Goal: Obtain resource: Download file/media

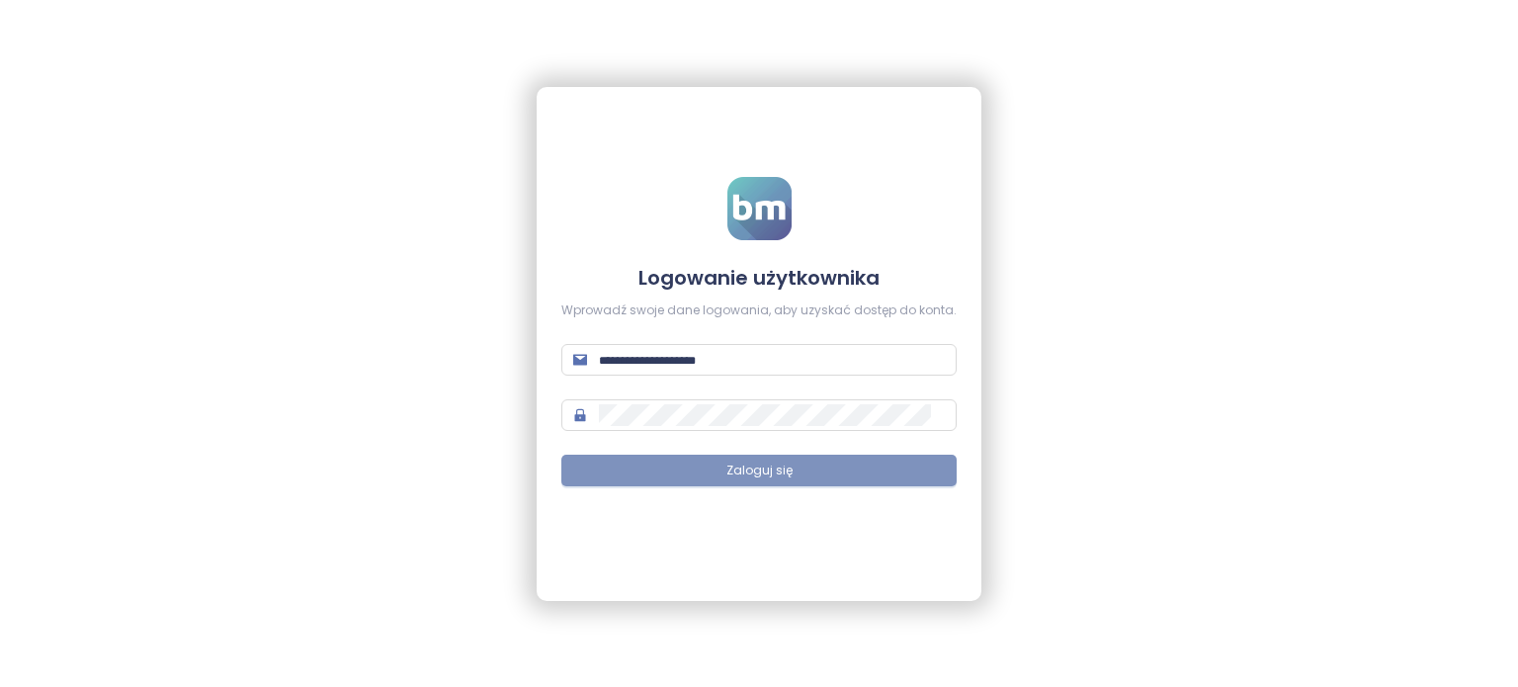
type input "**********"
click at [810, 465] on button "Zaloguj się" at bounding box center [758, 471] width 395 height 32
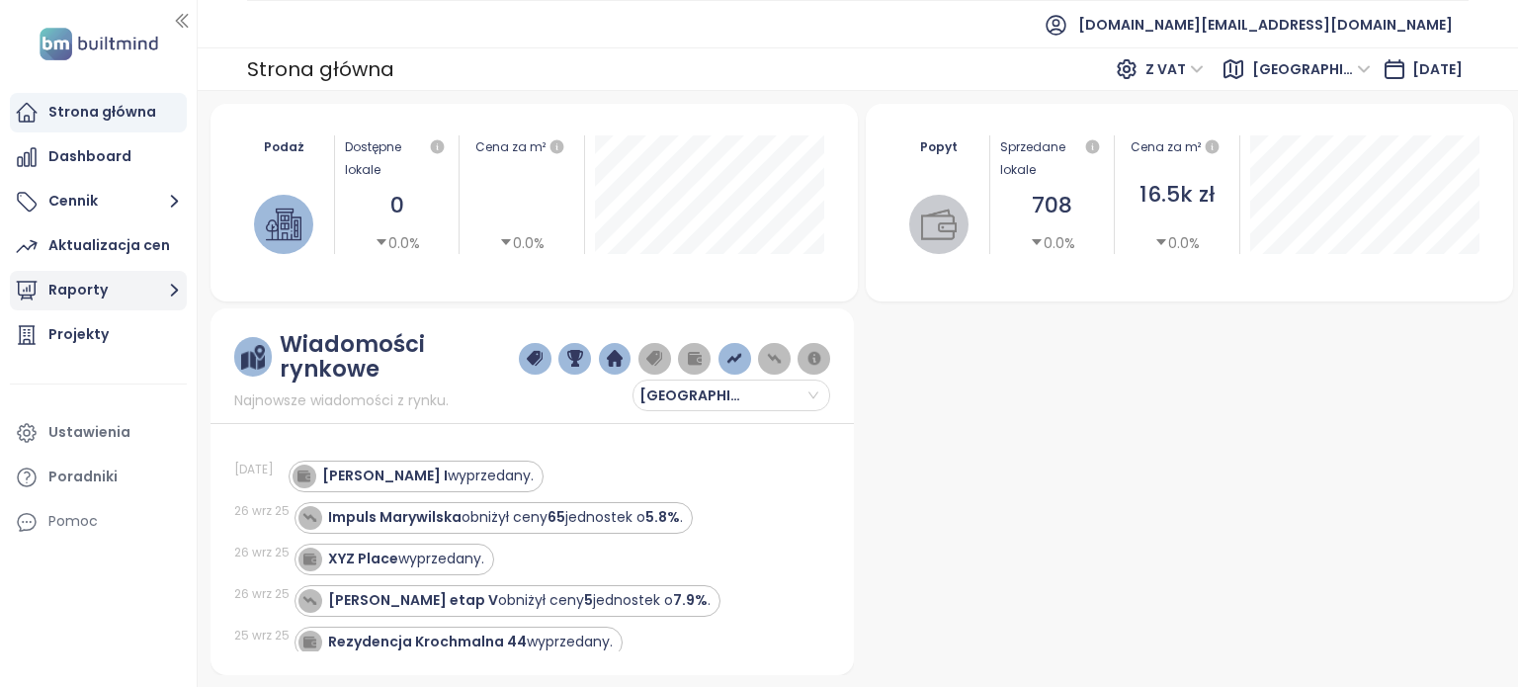
click at [119, 301] on button "Raporty" at bounding box center [98, 291] width 177 height 40
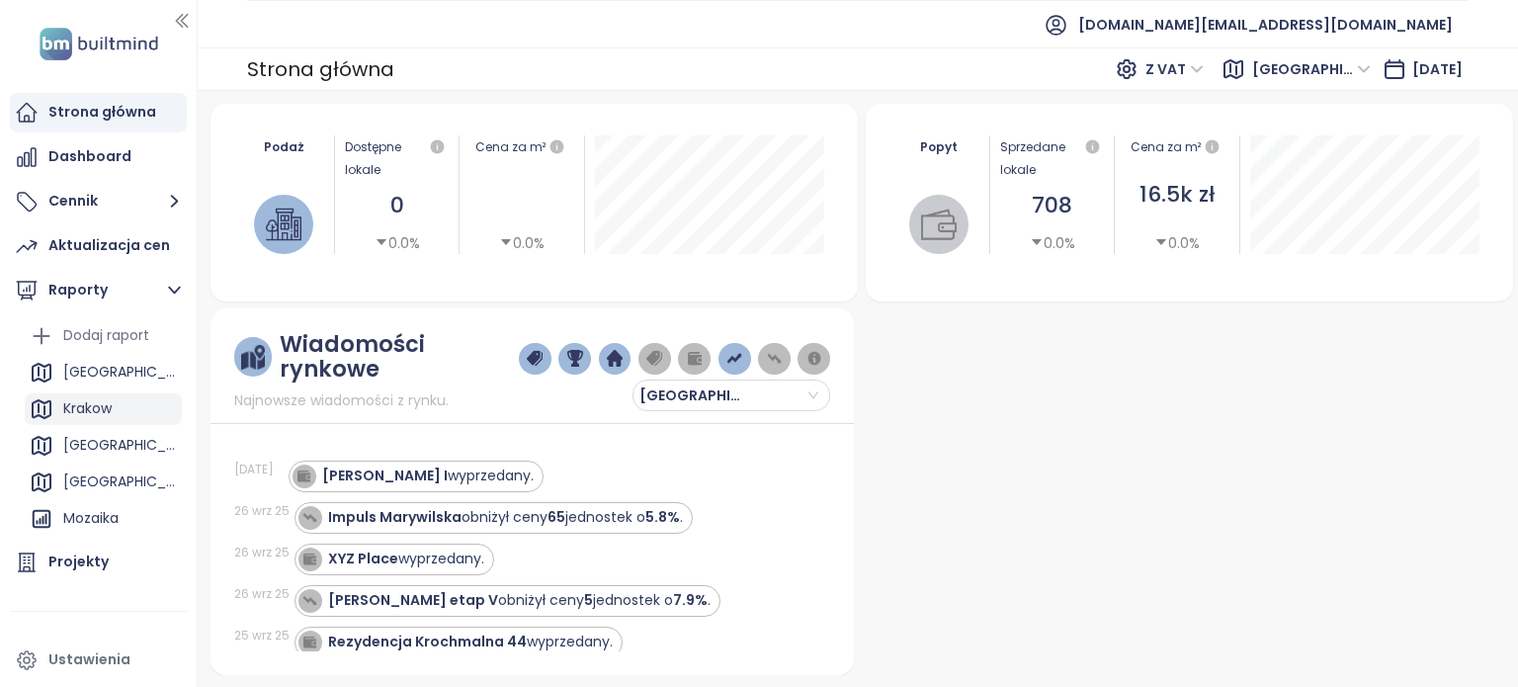
click at [112, 395] on div "Krakow" at bounding box center [103, 409] width 157 height 32
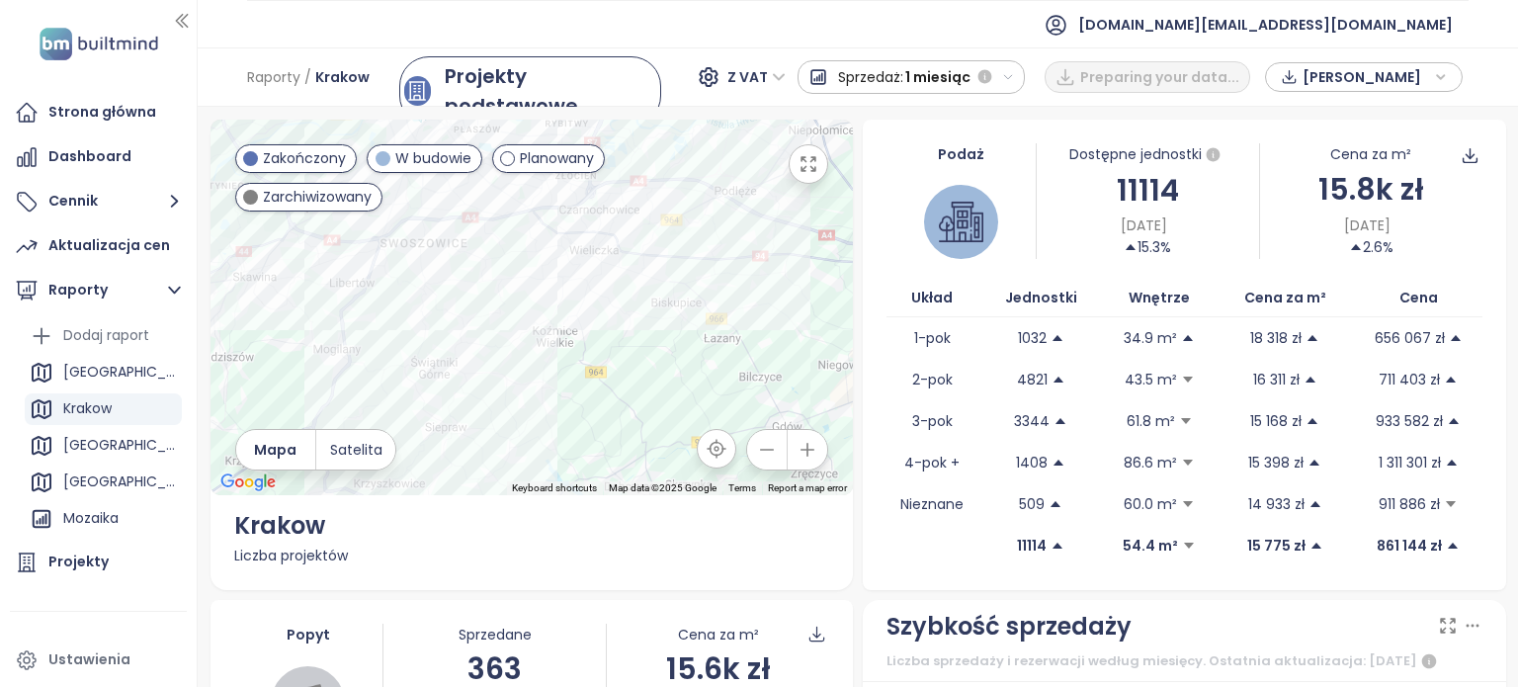
drag, startPoint x: 465, startPoint y: 264, endPoint x: 498, endPoint y: 236, distance: 42.8
click at [498, 236] on div at bounding box center [531, 308] width 643 height 376
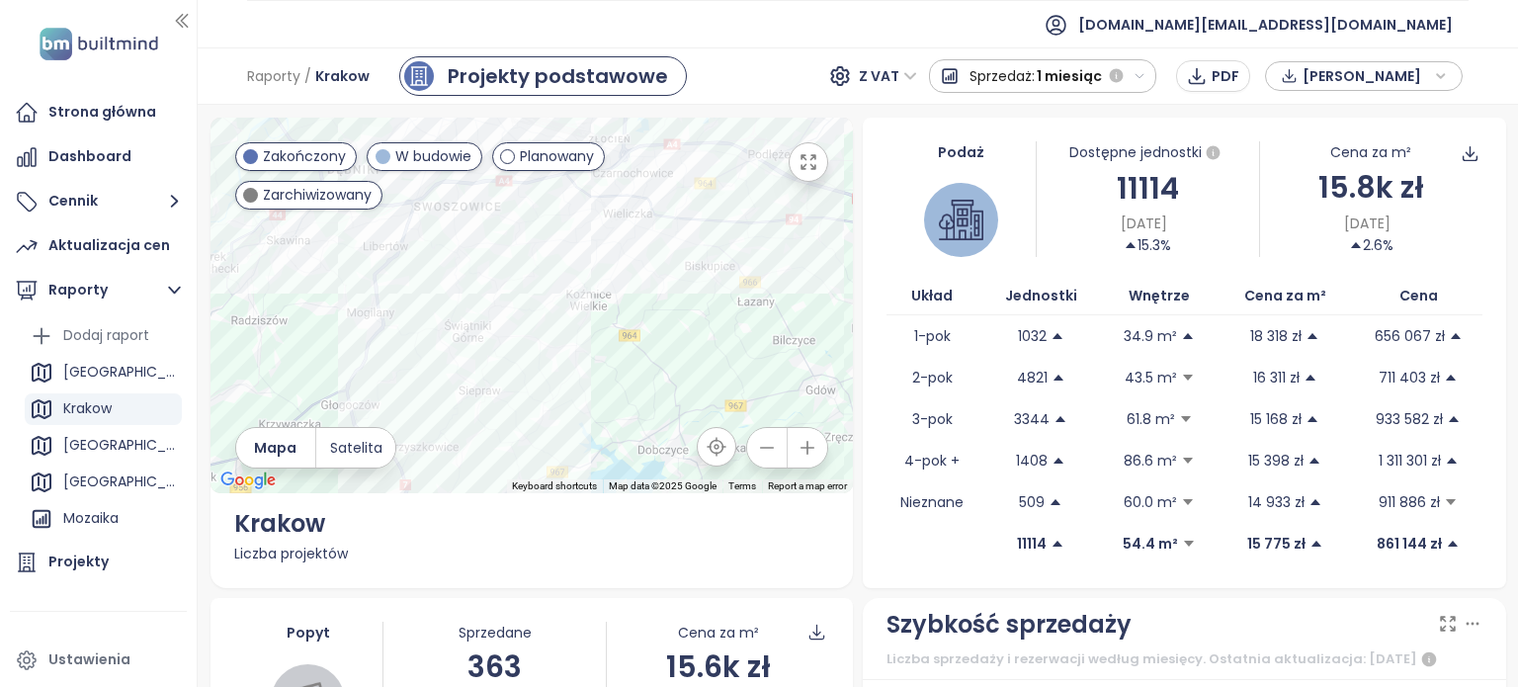
scroll to position [494, 0]
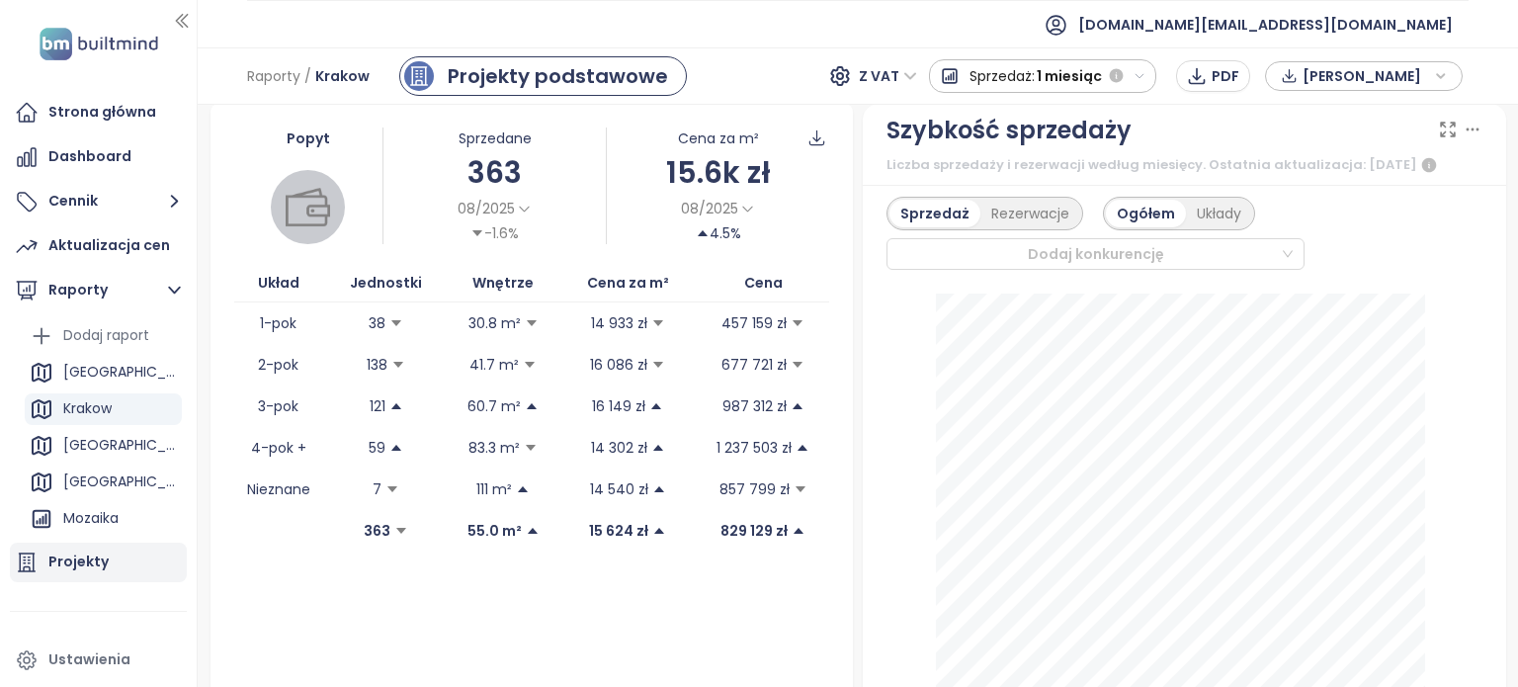
click at [93, 562] on div "Projekty" at bounding box center [78, 561] width 60 height 25
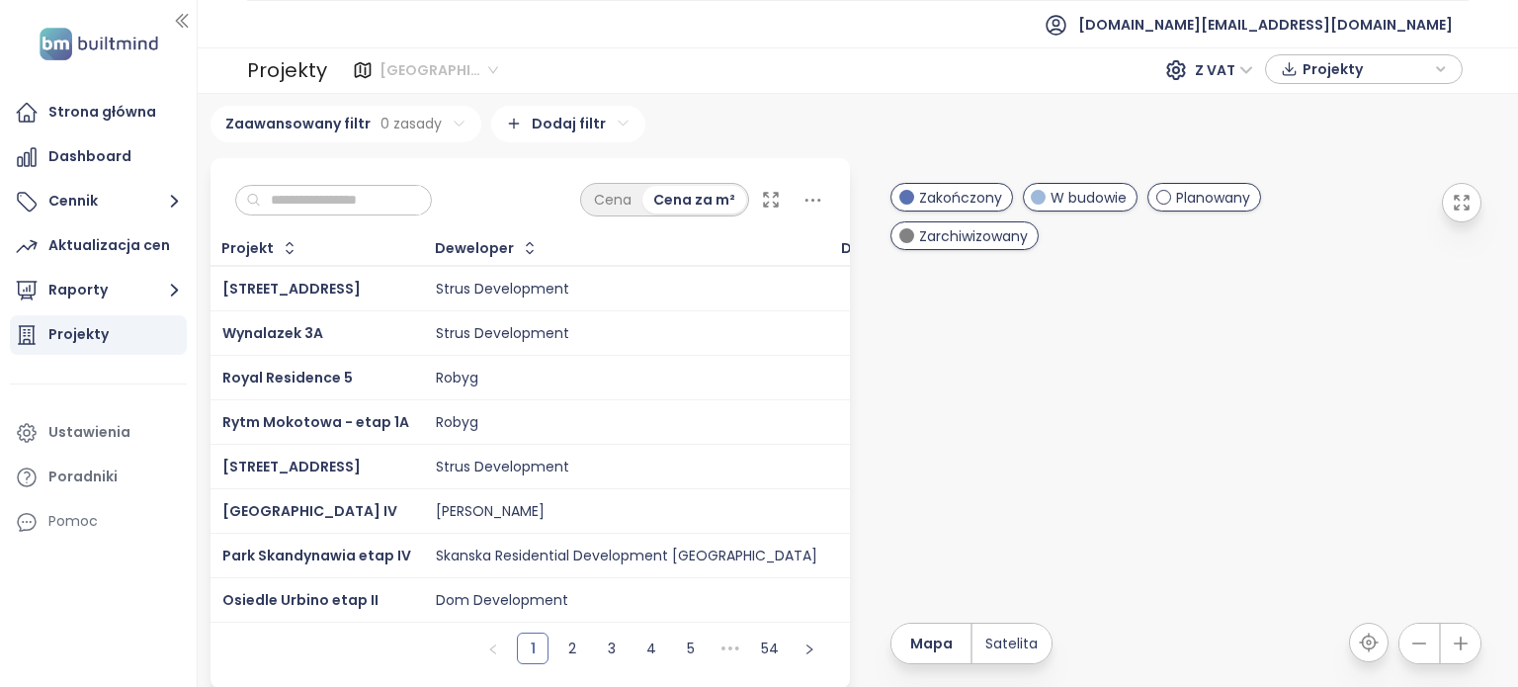
click at [466, 74] on span "Warszawa" at bounding box center [438, 70] width 119 height 30
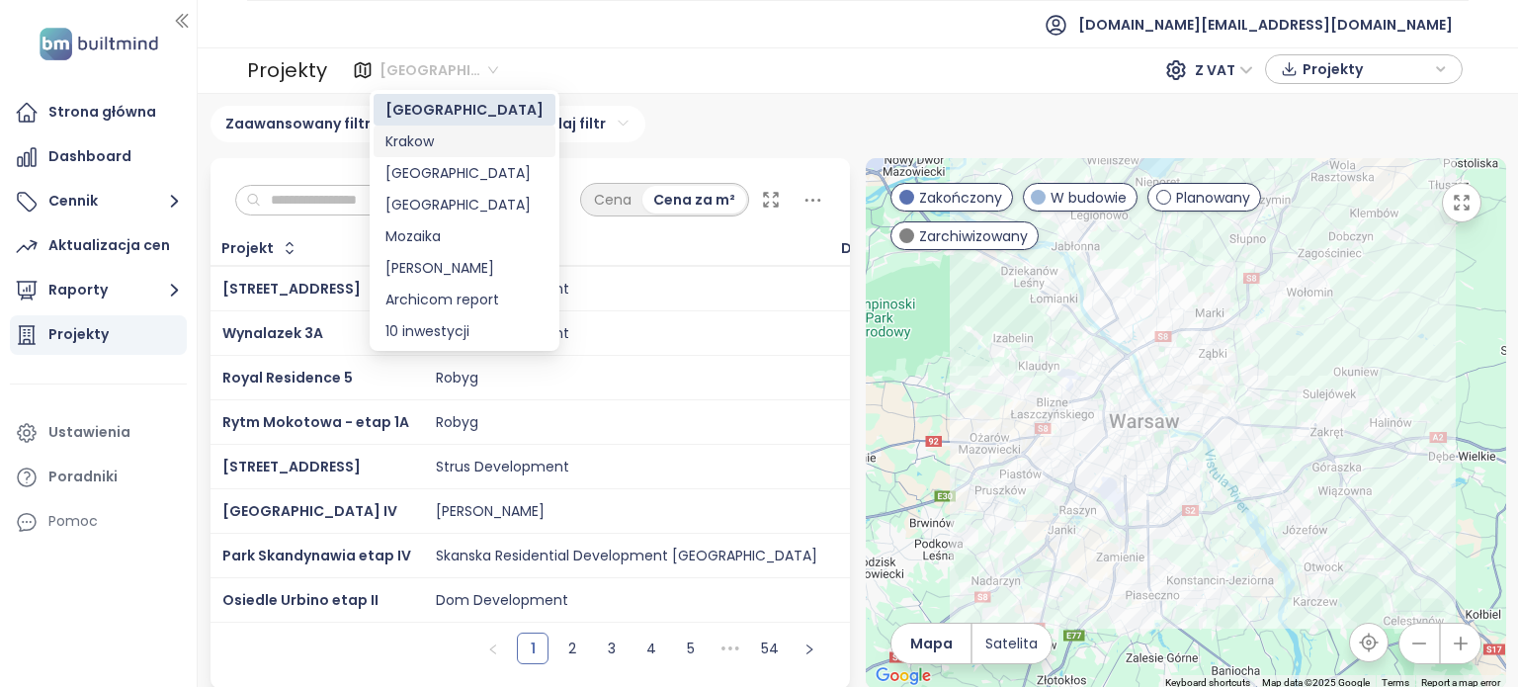
click at [463, 137] on div "Krakow" at bounding box center [464, 141] width 158 height 22
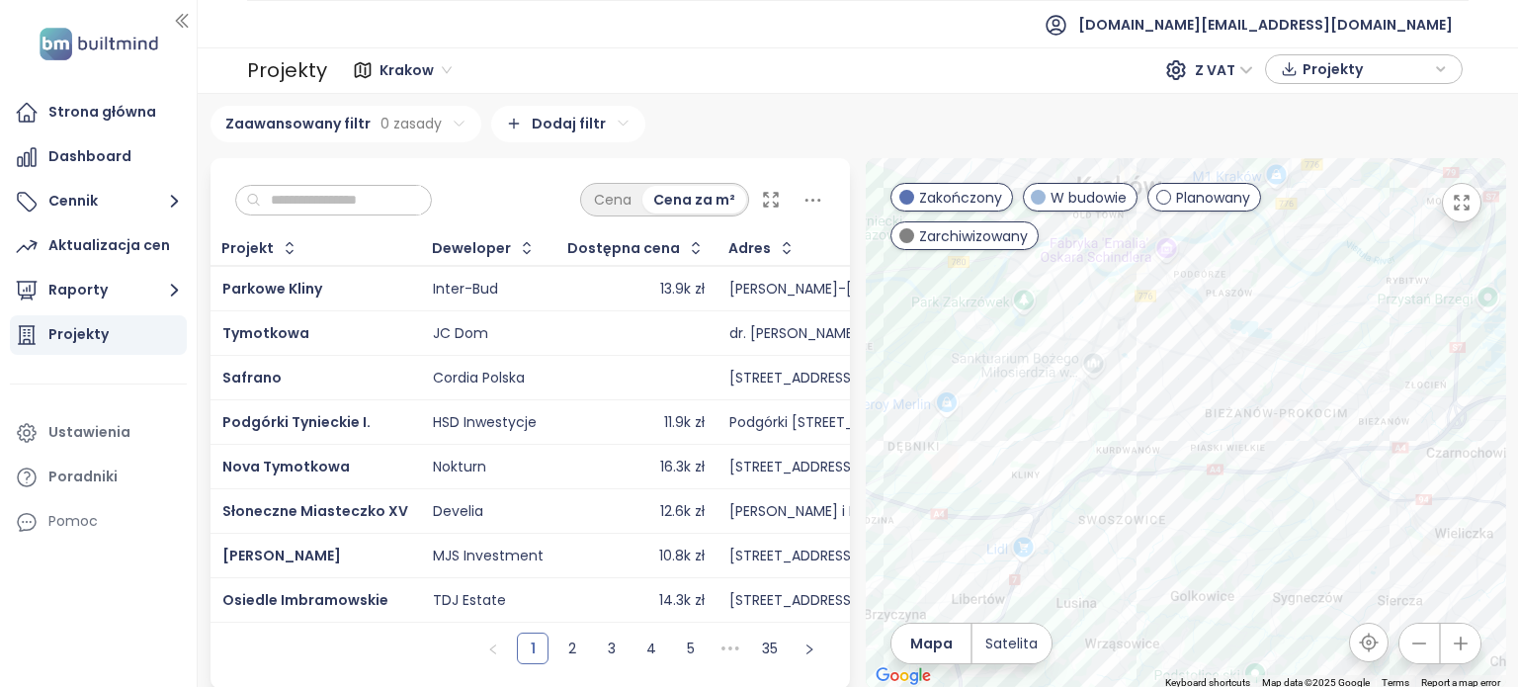
click at [366, 200] on input "text" at bounding box center [341, 201] width 160 height 30
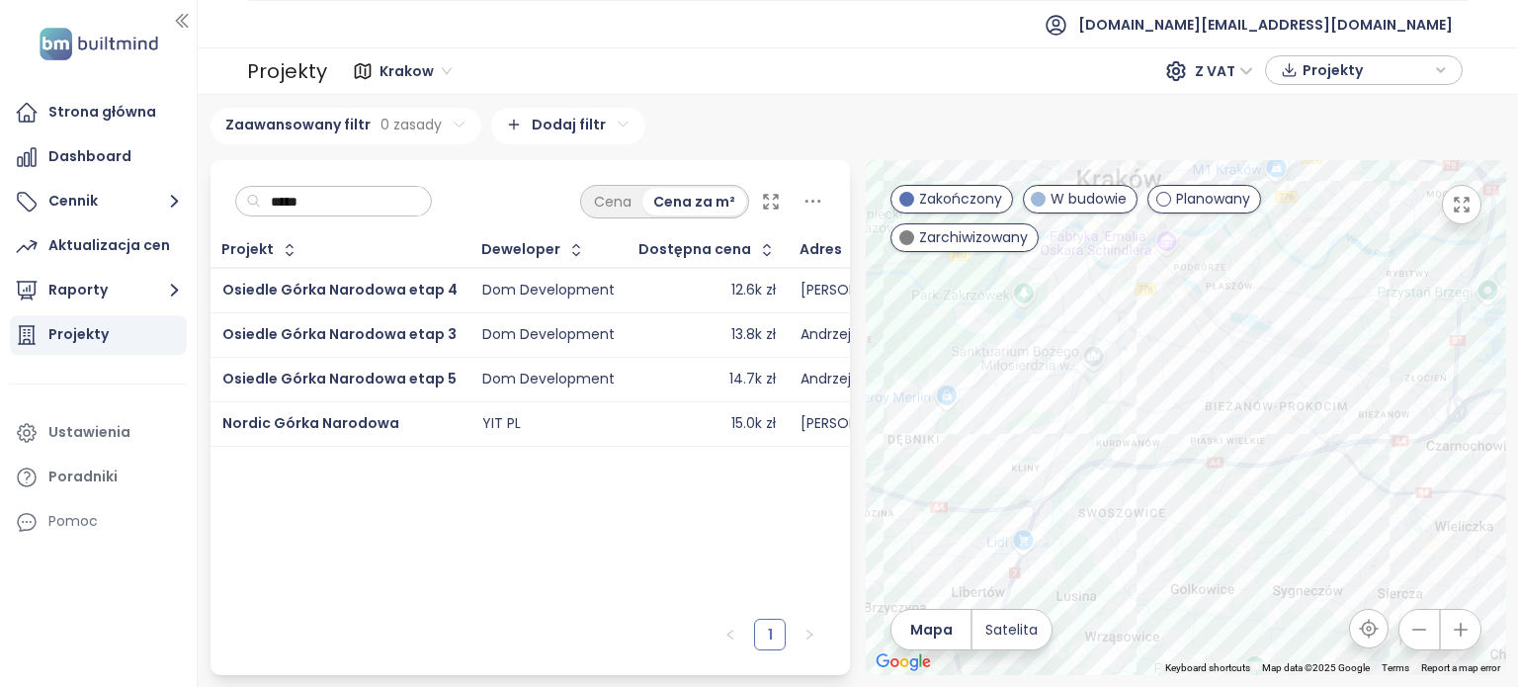
type input "*****"
click at [433, 379] on span "Osiedle Górka Narodowa etap 5" at bounding box center [339, 379] width 234 height 20
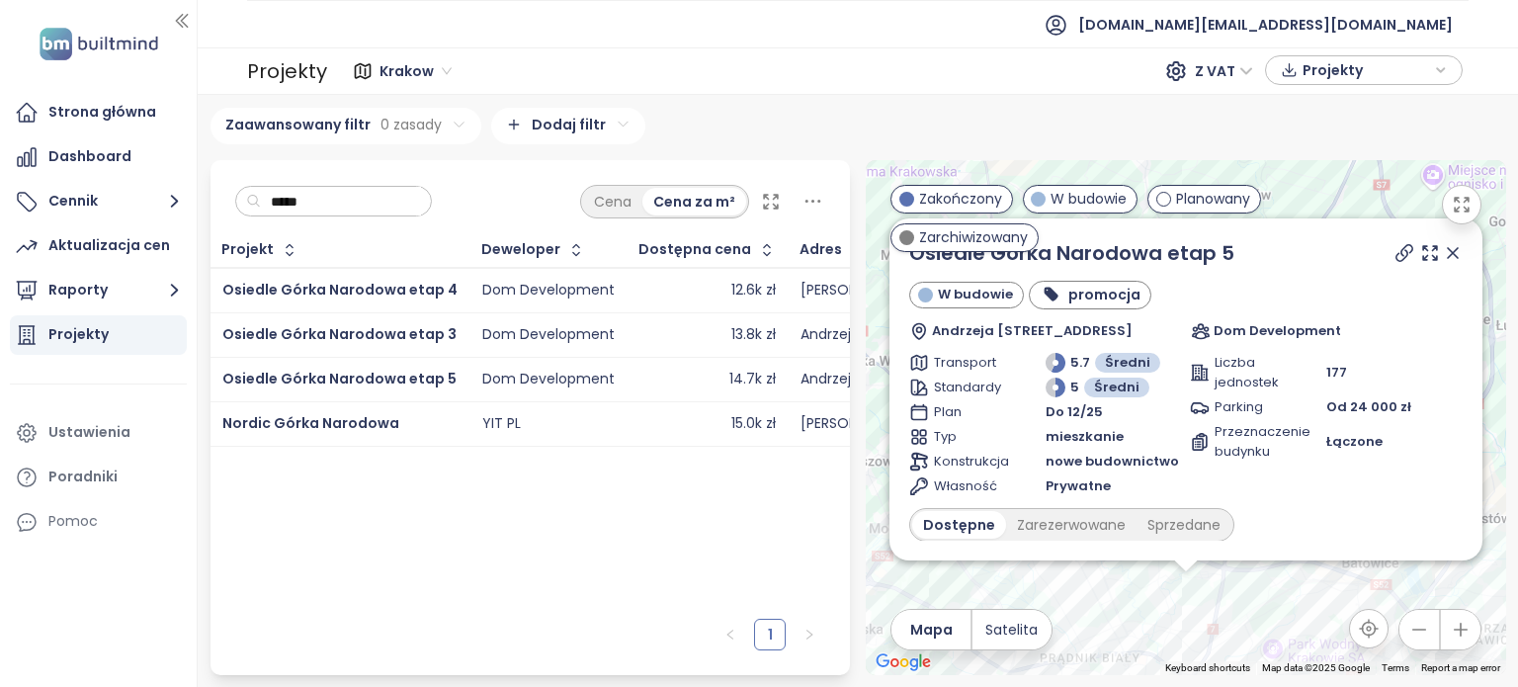
click at [431, 70] on span "Krakow" at bounding box center [415, 71] width 72 height 30
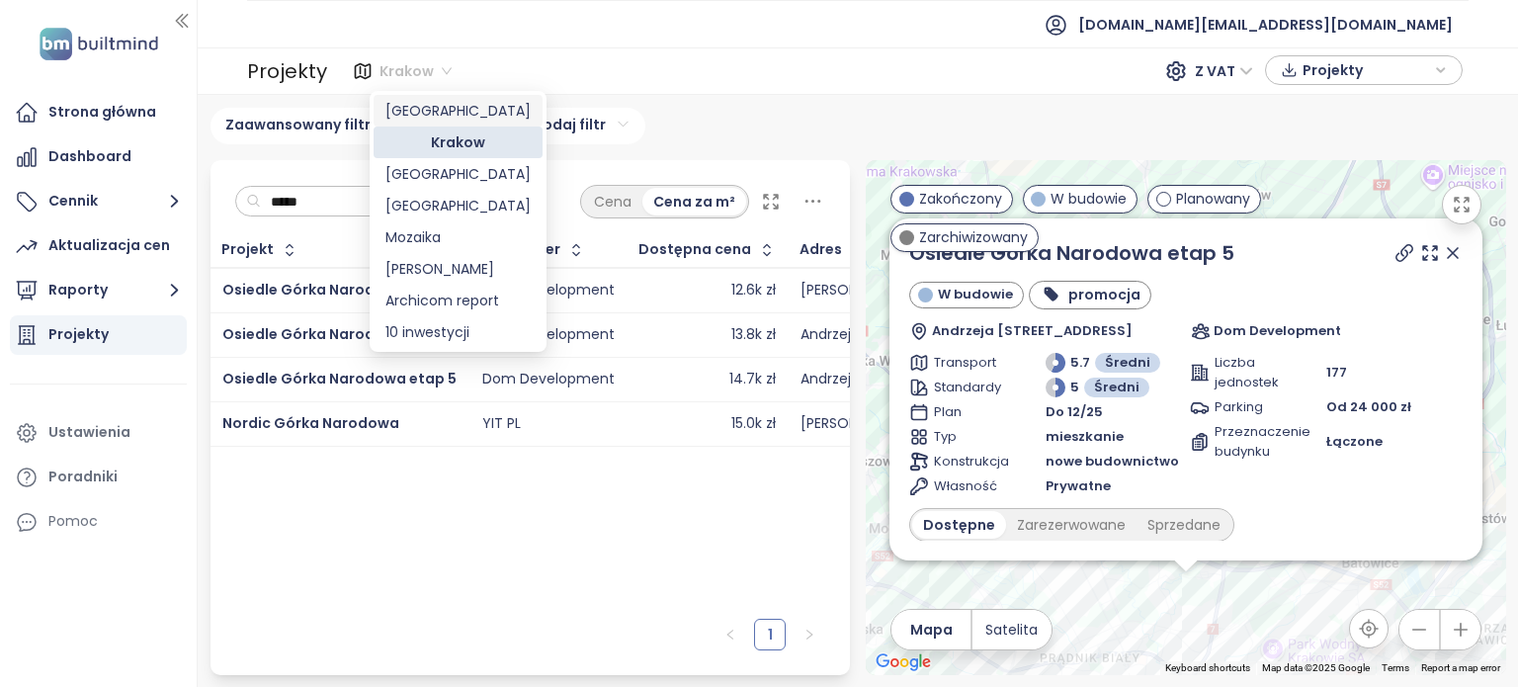
click at [451, 104] on div "Warszawa" at bounding box center [457, 111] width 145 height 22
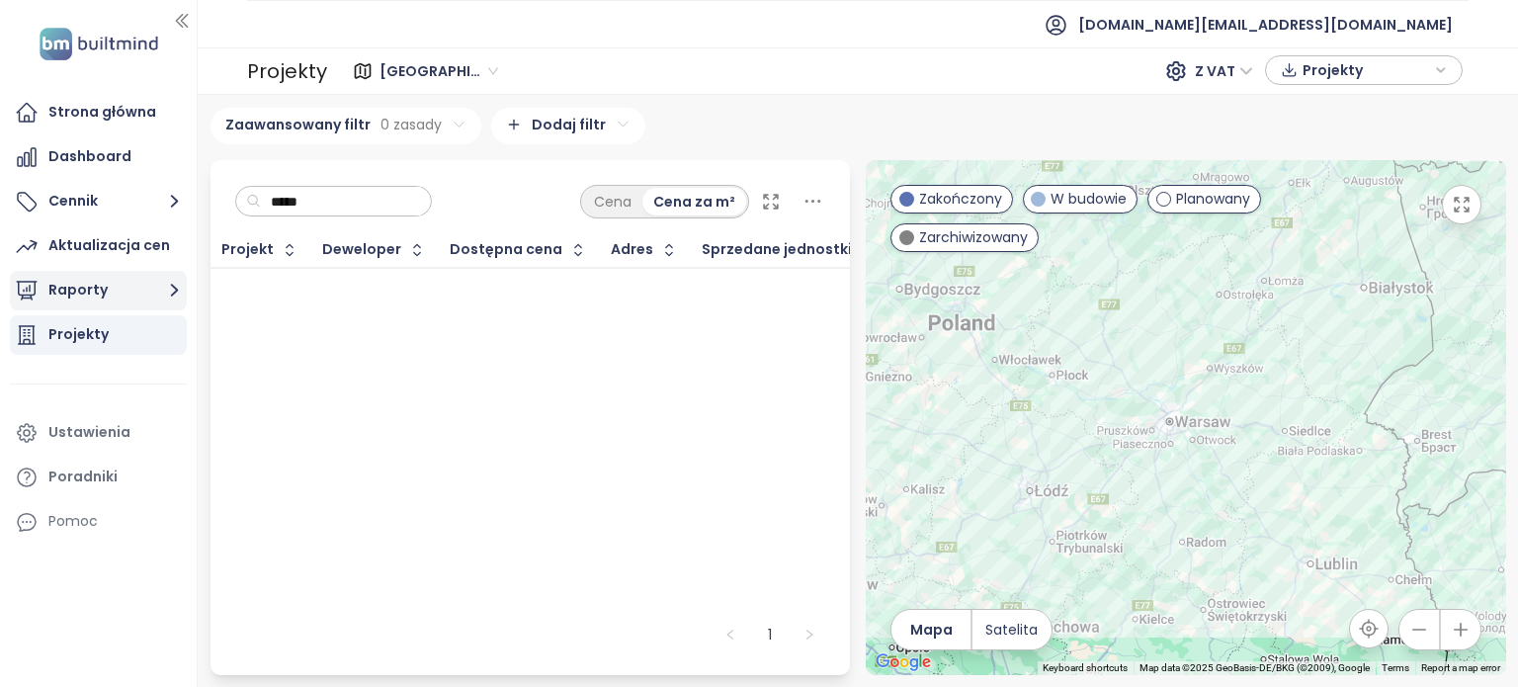
click at [118, 303] on button "Raporty" at bounding box center [98, 291] width 177 height 40
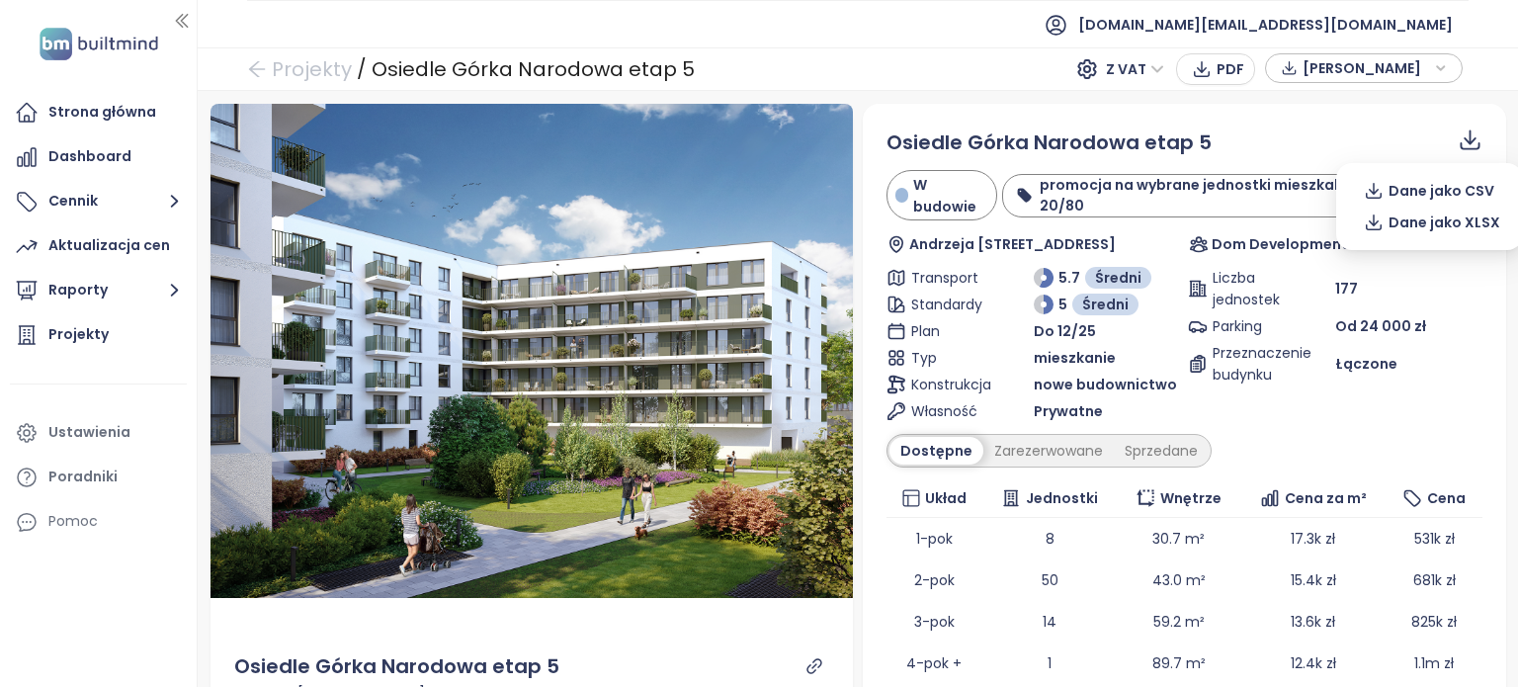
click at [1458, 142] on icon at bounding box center [1470, 139] width 25 height 25
click at [1435, 216] on span "Dane jako XLSX" at bounding box center [1445, 222] width 112 height 22
click at [1459, 142] on icon at bounding box center [1470, 139] width 25 height 25
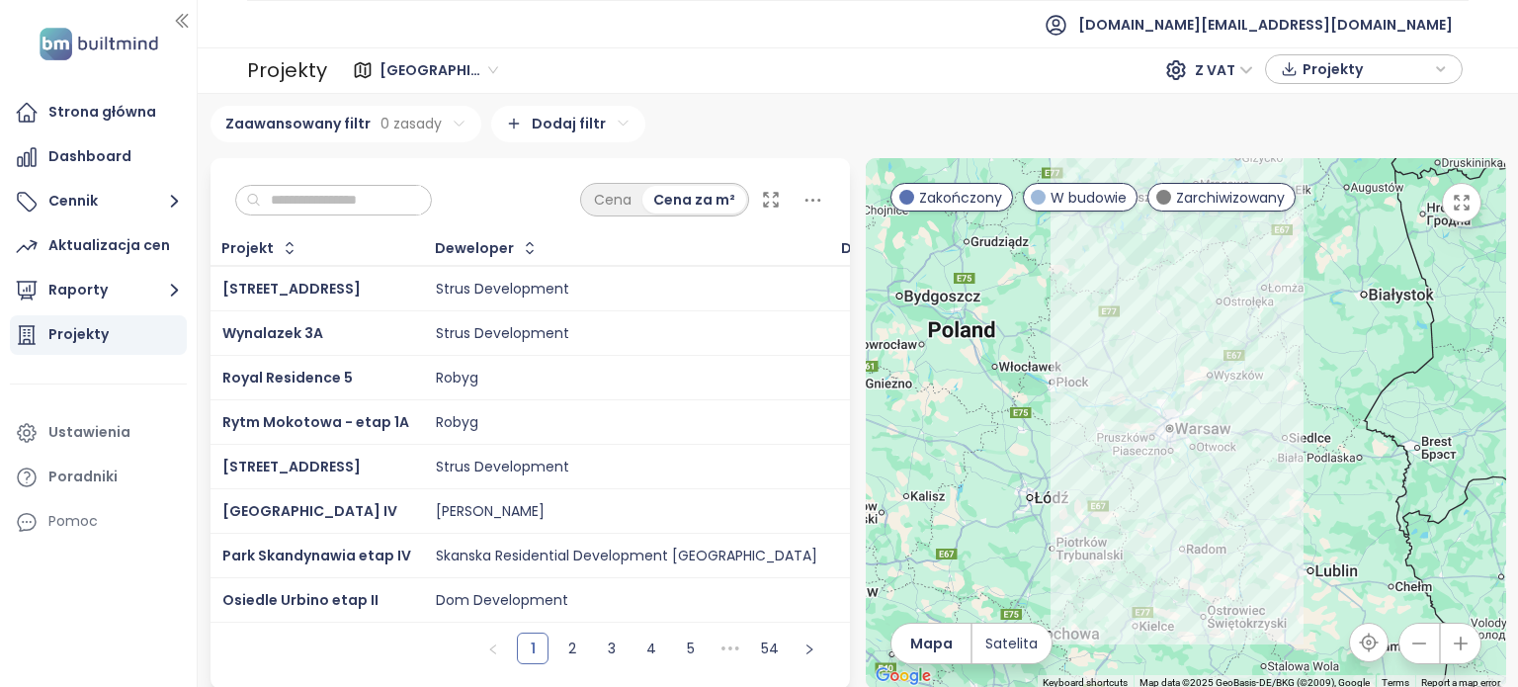
click at [338, 197] on input "text" at bounding box center [341, 201] width 160 height 30
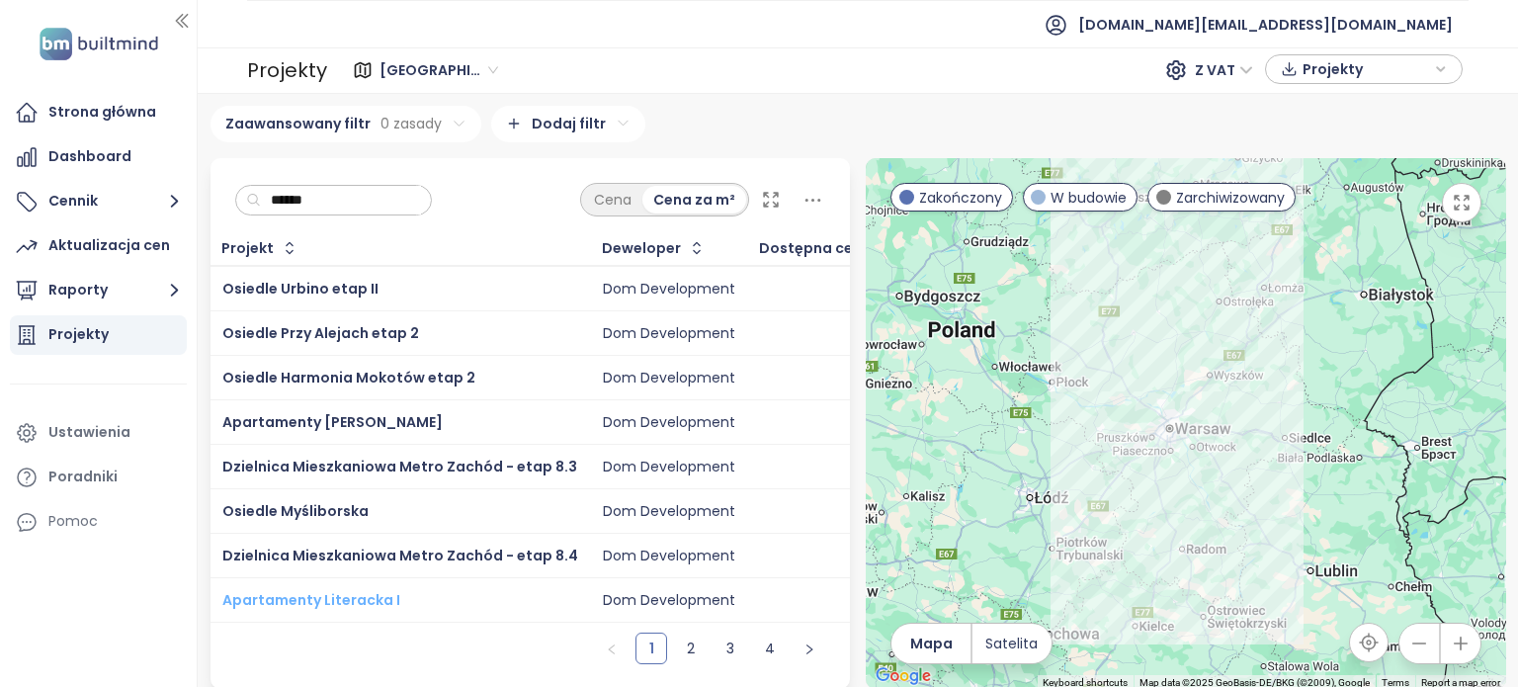
type input "******"
click at [368, 593] on span "Apartamenty Literacka I" at bounding box center [311, 600] width 178 height 20
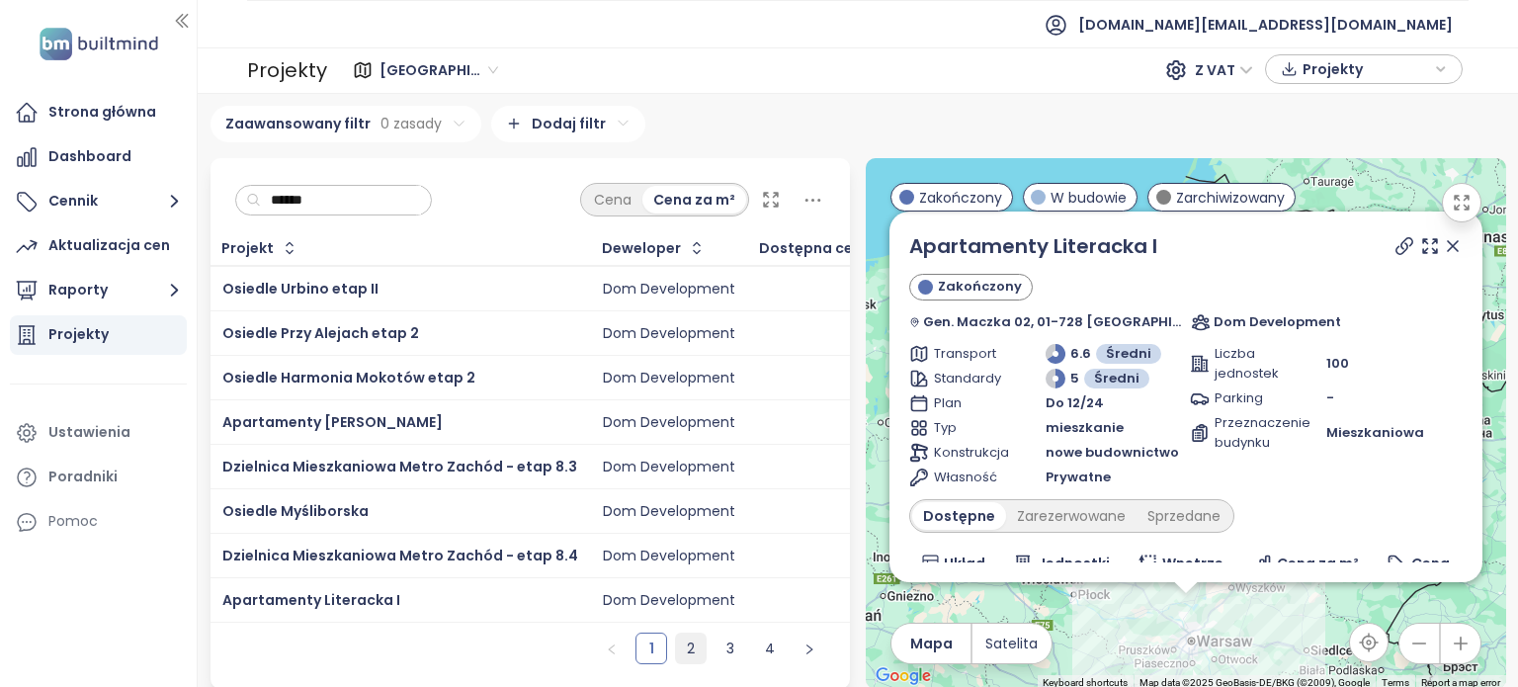
click at [687, 651] on link "2" at bounding box center [691, 648] width 30 height 30
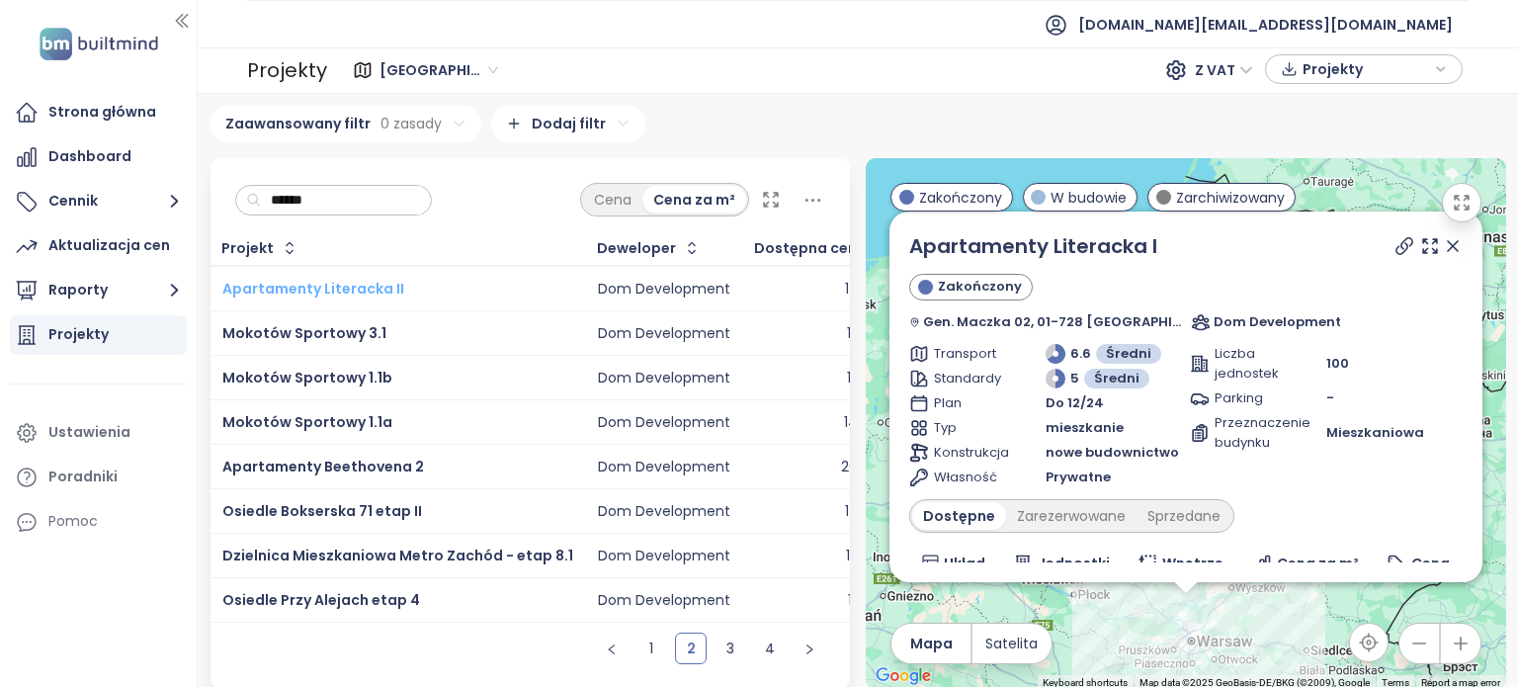
click at [356, 283] on span "Apartamenty Literacka II" at bounding box center [313, 289] width 182 height 20
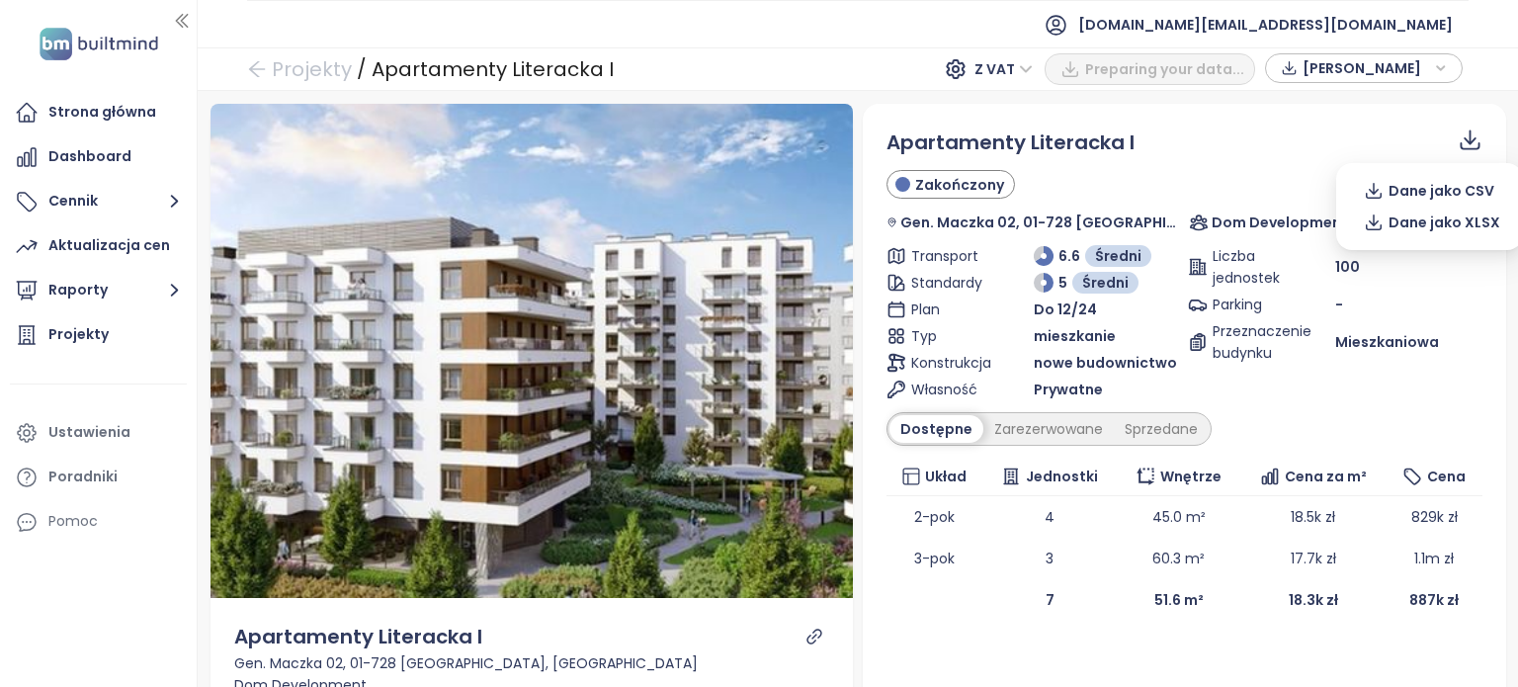
click at [1464, 136] on icon at bounding box center [1470, 136] width 13 height 15
click at [1439, 223] on span "Dane jako XLSX" at bounding box center [1445, 222] width 112 height 22
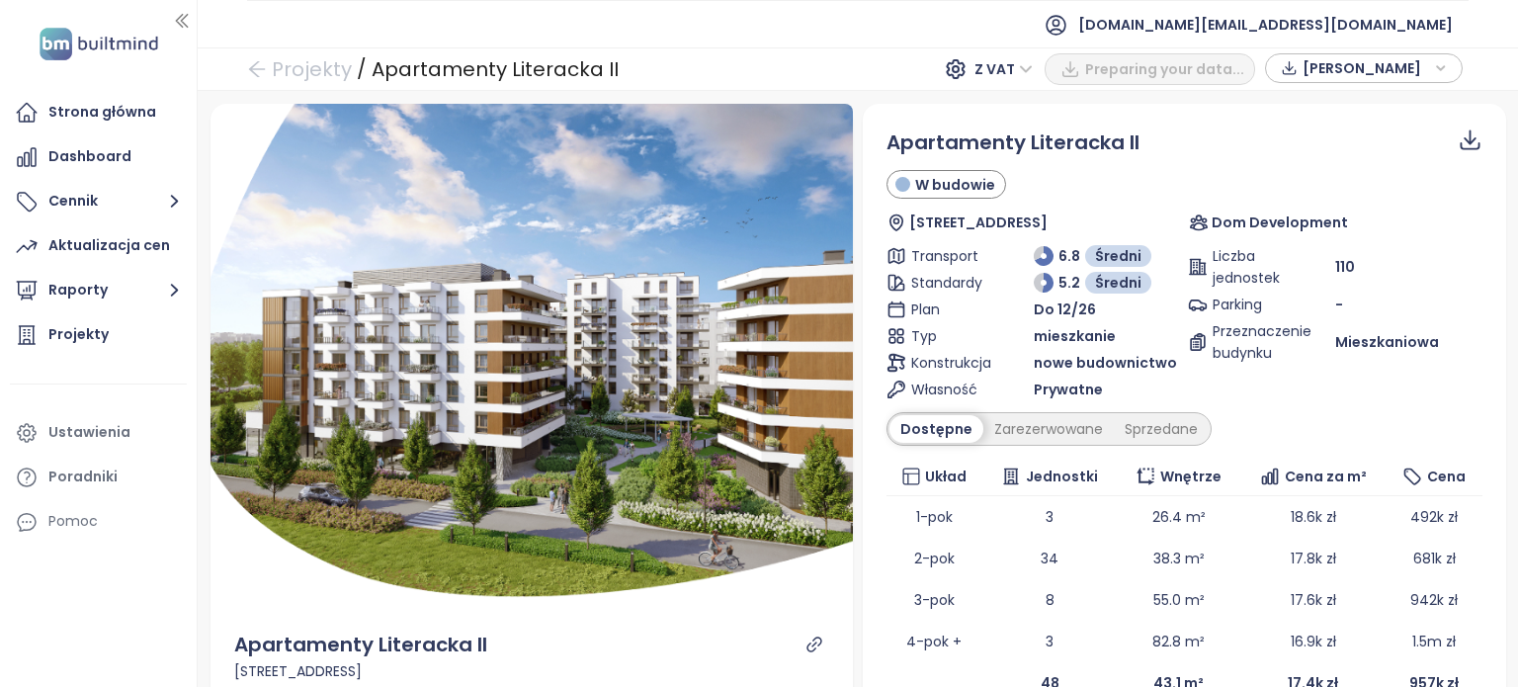
click at [1458, 140] on icon at bounding box center [1470, 139] width 25 height 25
click at [1432, 214] on span "Dane jako XLSX" at bounding box center [1445, 222] width 112 height 22
